Goal: Transaction & Acquisition: Purchase product/service

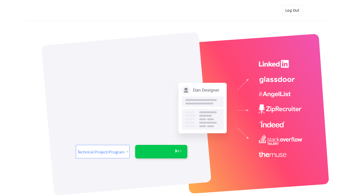
select select ""technical_project_program_mgmt""
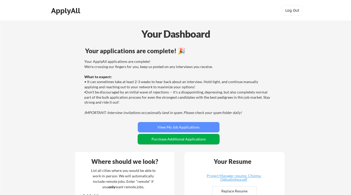
click at [180, 138] on button "Purchase Additional Applications" at bounding box center [179, 139] width 82 height 10
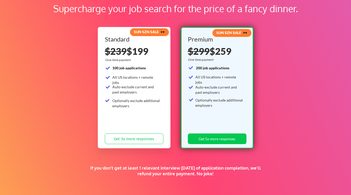
scroll to position [35, 0]
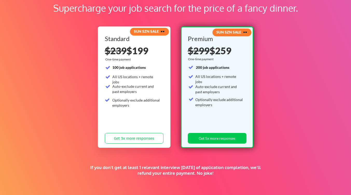
click at [325, 145] on div "Supercharge your job search for the price of a fancy dinner. SUN SZN SALE 🕶️ St…" at bounding box center [175, 128] width 351 height 284
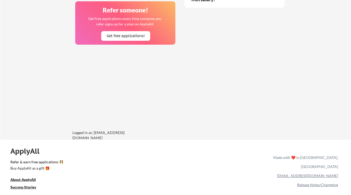
scroll to position [450, 0]
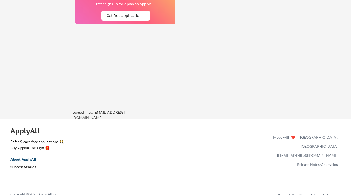
click at [23, 158] on u "About ApplyAll" at bounding box center [22, 159] width 25 height 4
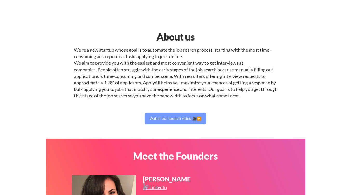
select select ""technical_project_program_mgmt""
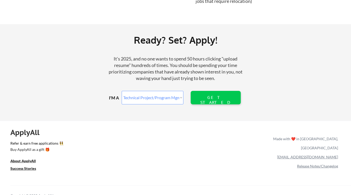
scroll to position [613, 0]
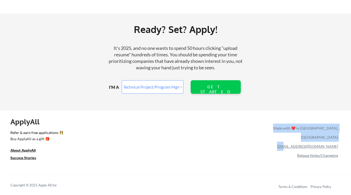
drag, startPoint x: 342, startPoint y: 138, endPoint x: 312, endPoint y: 141, distance: 30.5
click at [312, 141] on div "ApplyAll Refer & earn free applications 👯‍♀️ Buy ApplyAll as a gift 🎁 About App…" at bounding box center [175, 155] width 351 height 82
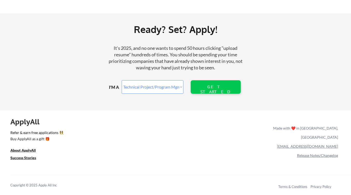
click at [268, 156] on div "ApplyAll Refer & earn free applications 👯‍♀️ Buy ApplyAll as a gift 🎁 About App…" at bounding box center [175, 155] width 351 height 82
drag, startPoint x: 341, startPoint y: 138, endPoint x: 343, endPoint y: 140, distance: 2.9
click at [343, 140] on div "ApplyAll Refer & earn free applications 👯‍♀️ Buy ApplyAll as a gift 🎁 About App…" at bounding box center [175, 155] width 351 height 82
drag, startPoint x: 303, startPoint y: 139, endPoint x: 338, endPoint y: 139, distance: 34.5
click at [338, 142] on div "[EMAIL_ADDRESS][DOMAIN_NAME]" at bounding box center [304, 146] width 67 height 9
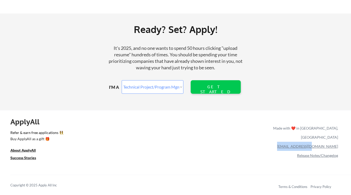
copy link "[EMAIL_ADDRESS][DOMAIN_NAME]"
